Goal: Obtain resource: Obtain resource

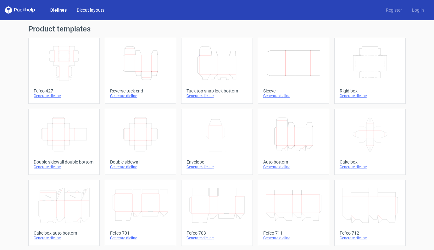
click at [90, 10] on link "Diecut layouts" at bounding box center [91, 10] width 38 height 6
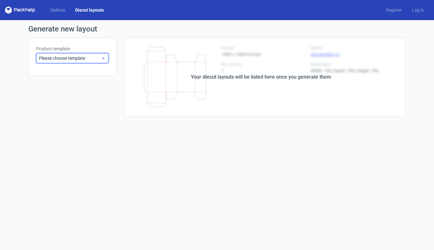
click at [100, 59] on span "Please choose template" at bounding box center [70, 58] width 62 height 6
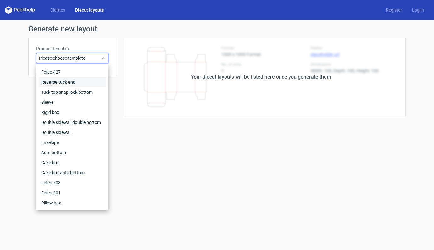
click at [63, 82] on div "Reverse tuck end" at bounding box center [72, 82] width 67 height 10
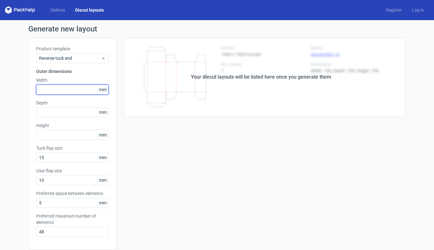
click at [58, 91] on input "text" at bounding box center [72, 90] width 72 height 10
type input "150"
type input "100"
type input "200"
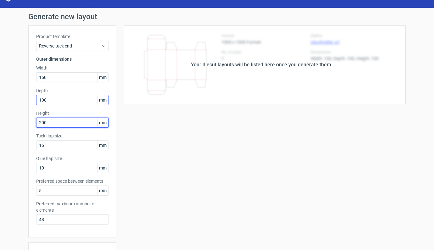
scroll to position [134, 0]
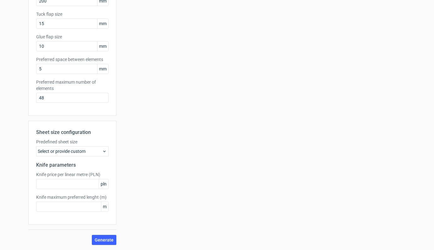
click at [94, 150] on div "Select or provide custom" at bounding box center [72, 151] width 72 height 10
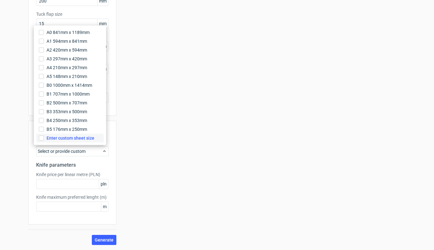
click at [70, 138] on span "Enter custom sheet size" at bounding box center [71, 138] width 48 height 6
click at [44, 138] on input "Enter custom sheet size" at bounding box center [41, 138] width 5 height 5
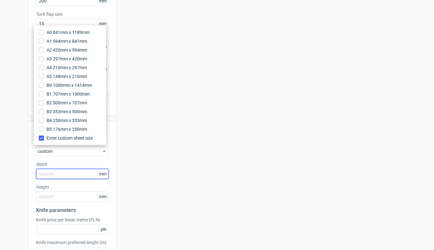
click at [58, 175] on input "text" at bounding box center [72, 174] width 72 height 10
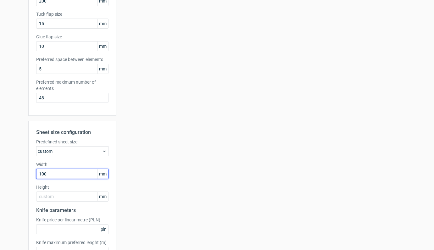
type input "1000"
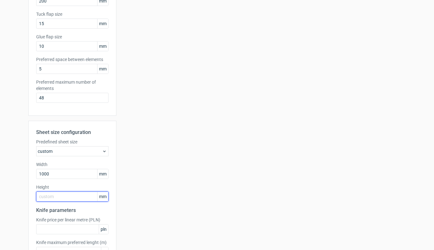
click at [67, 199] on input "text" at bounding box center [72, 197] width 72 height 10
type input "700"
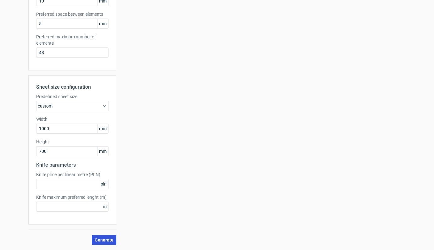
click at [101, 239] on span "Generate" at bounding box center [104, 240] width 19 height 4
drag, startPoint x: 77, startPoint y: 129, endPoint x: 13, endPoint y: 128, distance: 64.9
click at [13, 128] on div "Generate new layout Product template Reverse tuck end Outer dimensions Width 15…" at bounding box center [217, 46] width 434 height 410
type input "700"
drag, startPoint x: 55, startPoint y: 151, endPoint x: 22, endPoint y: 151, distance: 33.4
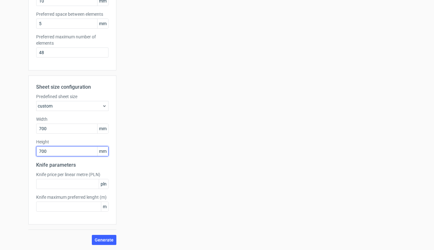
click at [22, 151] on div "Generate new layout Product template Reverse tuck end Outer dimensions Width 15…" at bounding box center [217, 46] width 434 height 410
type input "500"
click at [105, 241] on span "Generate" at bounding box center [104, 240] width 19 height 4
drag, startPoint x: 55, startPoint y: 129, endPoint x: 0, endPoint y: 128, distance: 55.4
click at [0, 128] on div "Generate new layout Product template Reverse tuck end Outer dimensions Width 15…" at bounding box center [217, 46] width 434 height 410
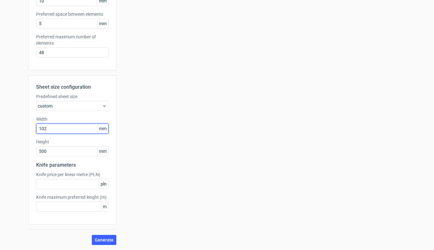
type input "1020"
drag, startPoint x: 50, startPoint y: 151, endPoint x: 27, endPoint y: 151, distance: 23.0
click at [28, 151] on div "Sheet size configuration Predefined sheet size custom Width 1020 mm Height 500 …" at bounding box center [72, 150] width 88 height 149
type input "720"
click at [107, 241] on span "Generate" at bounding box center [104, 240] width 19 height 4
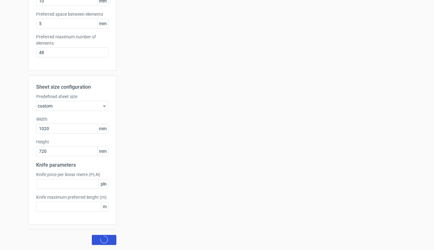
scroll to position [0, 0]
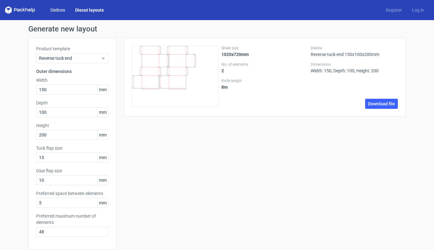
click at [53, 8] on link "Dielines" at bounding box center [57, 10] width 25 height 6
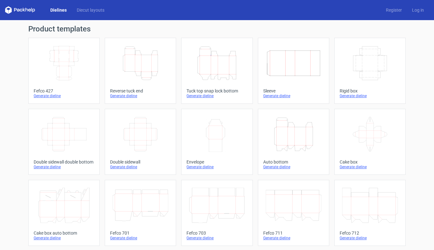
scroll to position [143, 0]
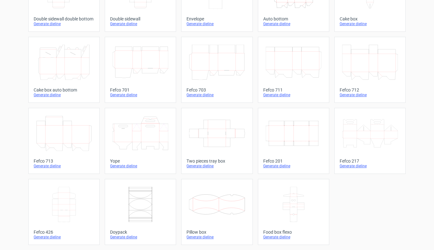
click at [195, 236] on div "Generate dieline" at bounding box center [217, 237] width 61 height 5
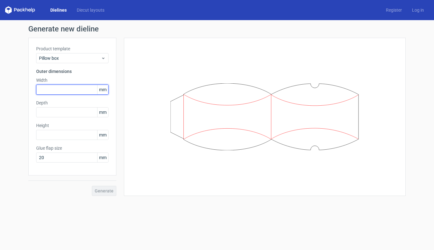
click at [66, 91] on input "text" at bounding box center [72, 90] width 72 height 10
type input "200"
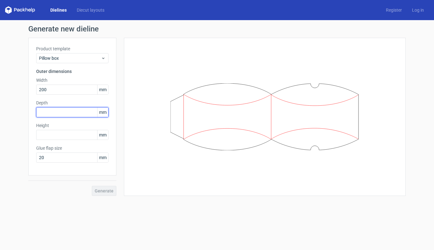
click at [80, 111] on input "text" at bounding box center [72, 112] width 72 height 10
type input "150"
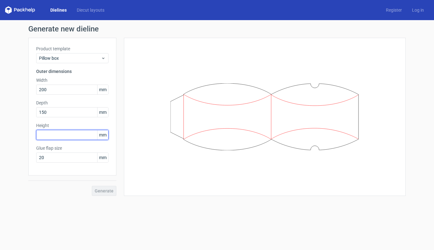
click at [82, 134] on input "text" at bounding box center [72, 135] width 72 height 10
click at [109, 190] on span "Generate" at bounding box center [104, 191] width 19 height 4
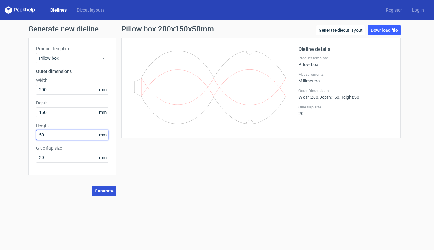
drag, startPoint x: 51, startPoint y: 134, endPoint x: 27, endPoint y: 135, distance: 23.6
click at [27, 135] on div "Generate new dieline Product template Pillow box Outer dimensions Width 200 mm …" at bounding box center [217, 110] width 434 height 181
type input "200"
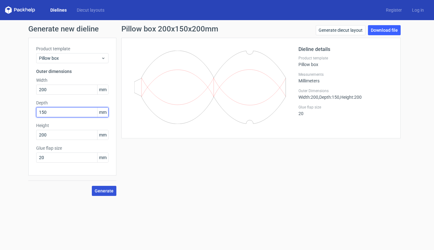
drag, startPoint x: 54, startPoint y: 113, endPoint x: 26, endPoint y: 110, distance: 28.2
click at [26, 110] on div "Generate new dieline Product template Pillow box Outer dimensions Width 200 mm …" at bounding box center [217, 110] width 434 height 181
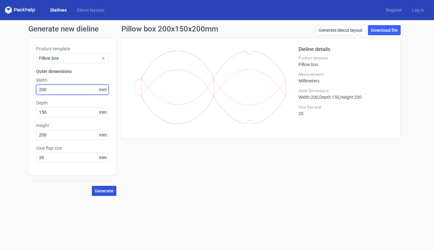
drag, startPoint x: 50, startPoint y: 89, endPoint x: 28, endPoint y: 88, distance: 22.7
click at [28, 88] on div "Generate new dieline Product template Pillow box Outer dimensions Width 200 mm …" at bounding box center [217, 110] width 434 height 181
click at [102, 191] on span "Generate" at bounding box center [104, 191] width 19 height 4
click at [388, 30] on link "Download file" at bounding box center [384, 30] width 33 height 10
drag, startPoint x: 55, startPoint y: 92, endPoint x: 29, endPoint y: 90, distance: 25.8
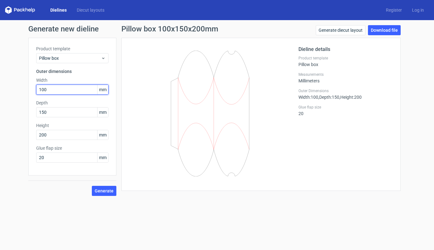
click at [29, 90] on div "Product template Pillow box Outer dimensions Width 100 mm Depth 150 mm Height 2…" at bounding box center [72, 107] width 88 height 138
type input "150"
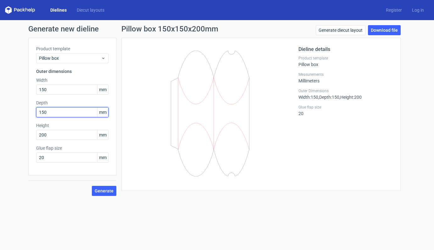
drag, startPoint x: 53, startPoint y: 113, endPoint x: 21, endPoint y: 113, distance: 31.8
click at [21, 113] on div "Generate new dieline Product template Pillow box Outer dimensions Width 150 mm …" at bounding box center [217, 110] width 434 height 181
type input "100"
click at [104, 191] on span "Generate" at bounding box center [104, 191] width 19 height 4
click at [384, 29] on link "Download file" at bounding box center [384, 30] width 33 height 10
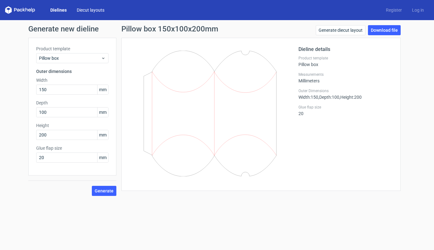
click at [98, 8] on link "Diecut layouts" at bounding box center [91, 10] width 38 height 6
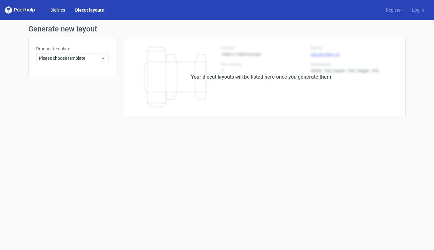
click at [50, 9] on link "Dielines" at bounding box center [57, 10] width 25 height 6
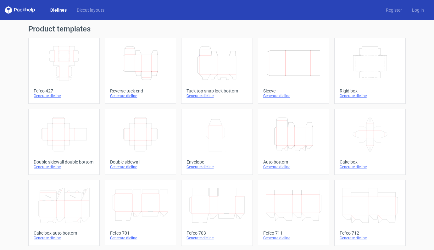
click at [136, 63] on icon "Height Depth Width" at bounding box center [141, 63] width 56 height 35
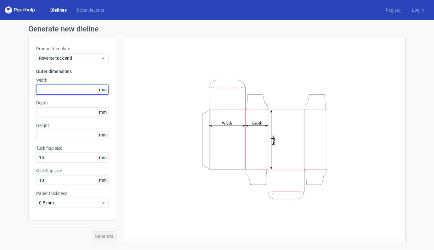
click at [71, 92] on input "text" at bounding box center [72, 90] width 72 height 10
type input "150"
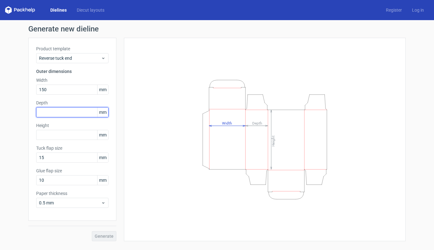
click at [69, 112] on input "text" at bounding box center [72, 112] width 72 height 10
type input "100"
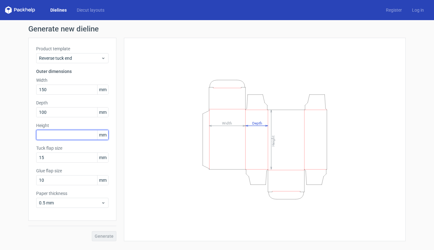
click at [67, 134] on input "text" at bounding box center [72, 135] width 72 height 10
type input "200"
click at [101, 235] on span "Generate" at bounding box center [104, 236] width 19 height 4
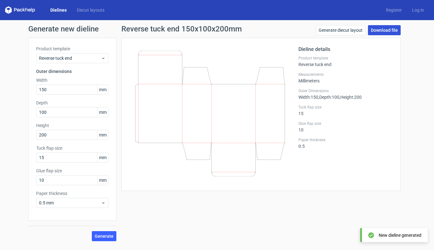
click at [379, 31] on link "Download file" at bounding box center [384, 30] width 33 height 10
